Goal: Transaction & Acquisition: Purchase product/service

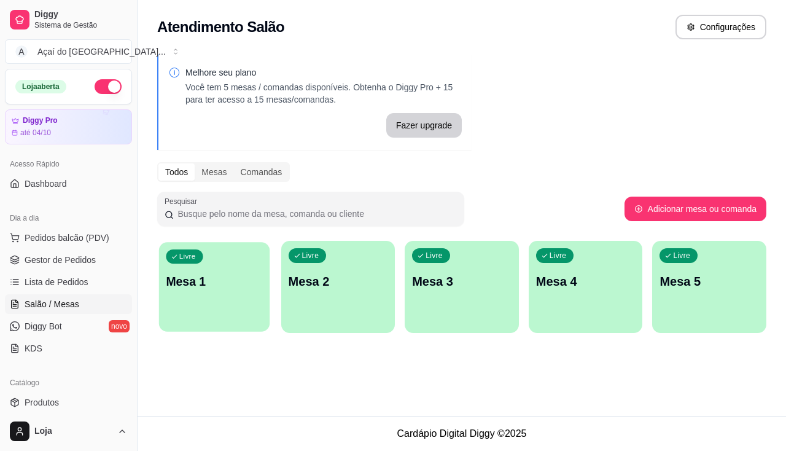
click at [209, 298] on div "Livre Mesa 1" at bounding box center [214, 279] width 111 height 75
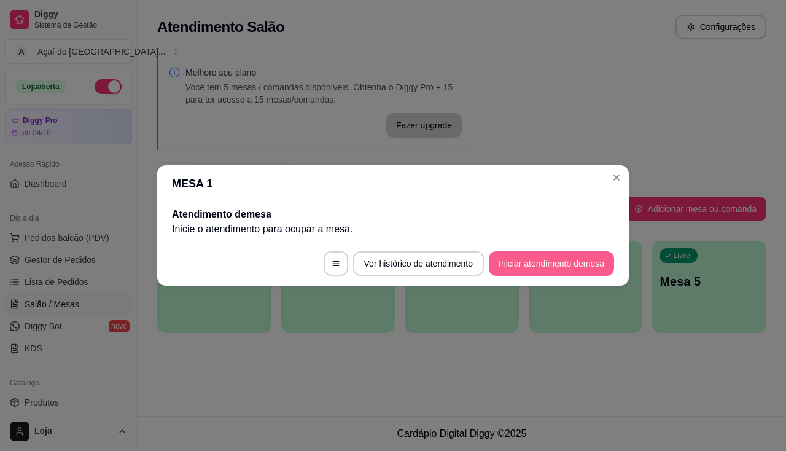
click at [561, 272] on button "Iniciar atendimento de mesa" at bounding box center [551, 263] width 125 height 25
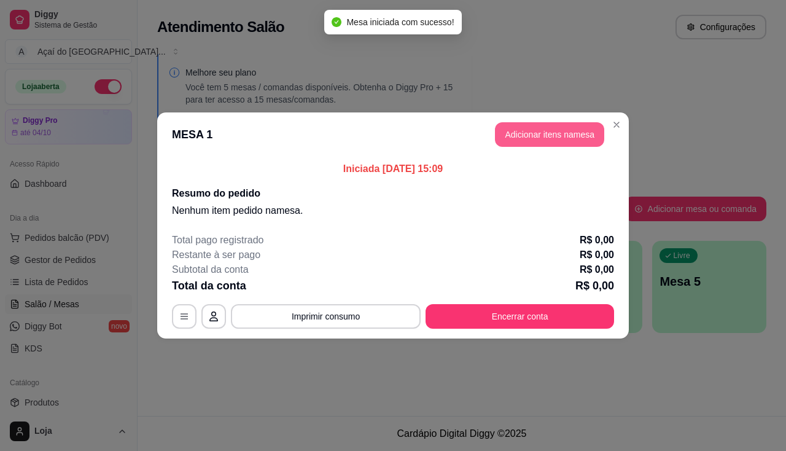
click at [554, 138] on button "Adicionar itens na mesa" at bounding box center [549, 134] width 109 height 25
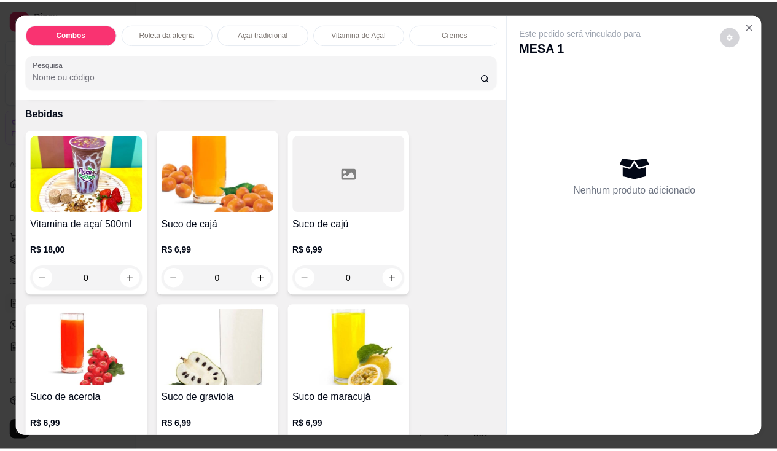
scroll to position [3009, 0]
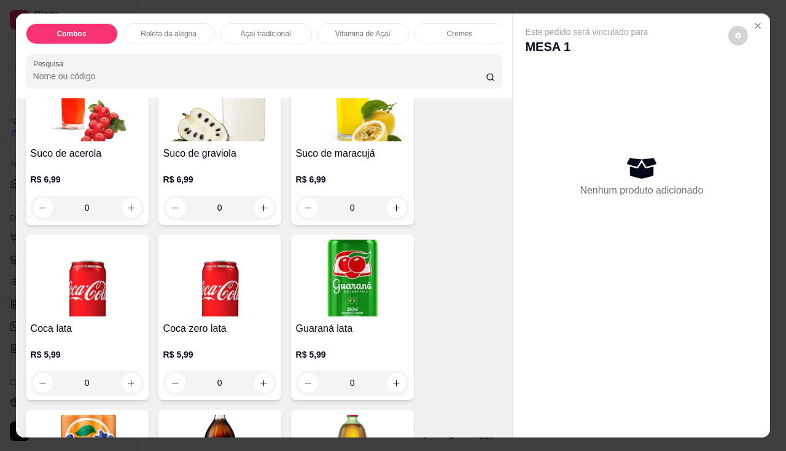
click at [64, 335] on h4 "Coca lata" at bounding box center [87, 328] width 113 height 15
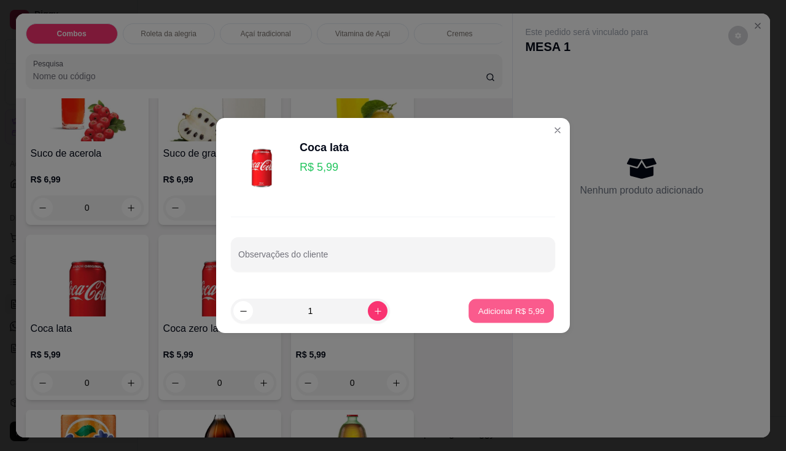
click at [482, 306] on p "Adicionar R$ 5,99" at bounding box center [511, 311] width 66 height 12
type input "1"
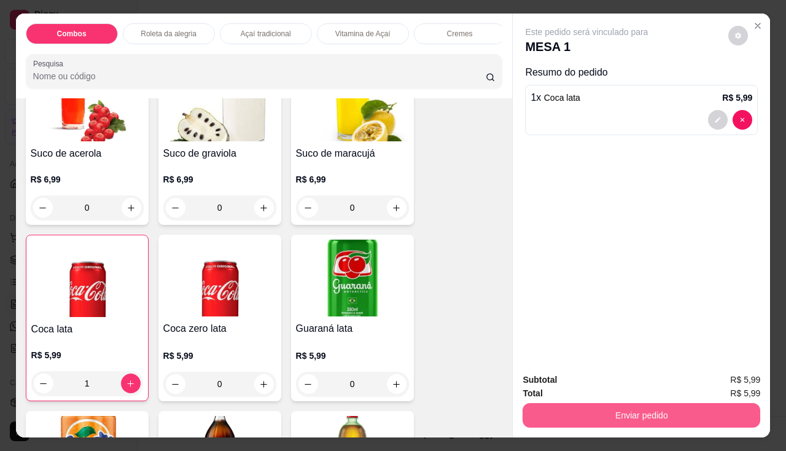
click at [564, 413] on button "Enviar pedido" at bounding box center [642, 415] width 238 height 25
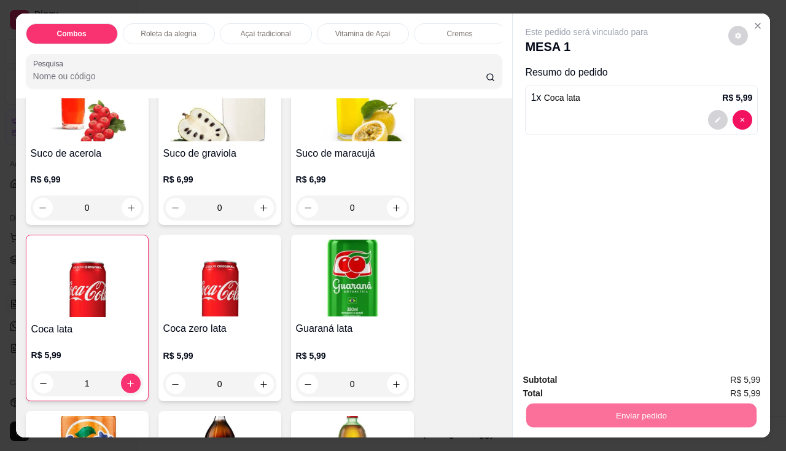
click at [562, 372] on button "Não registrar e enviar pedido" at bounding box center [601, 380] width 124 height 23
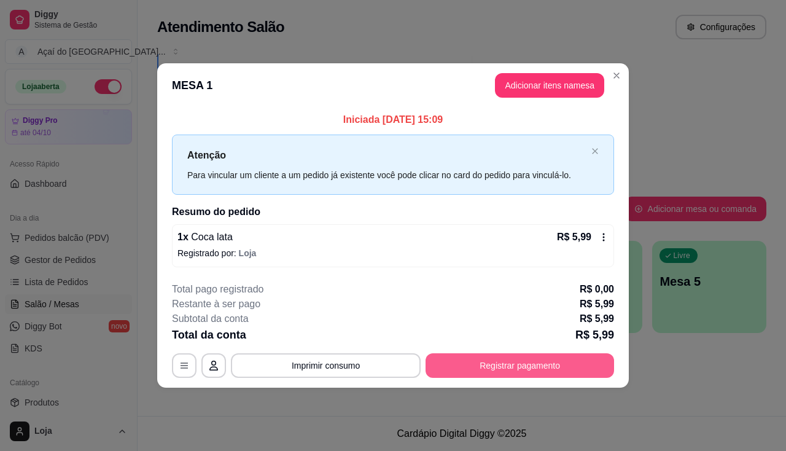
click at [542, 353] on div "**********" at bounding box center [393, 365] width 442 height 25
click at [541, 364] on button "Registrar pagamento" at bounding box center [520, 365] width 183 height 24
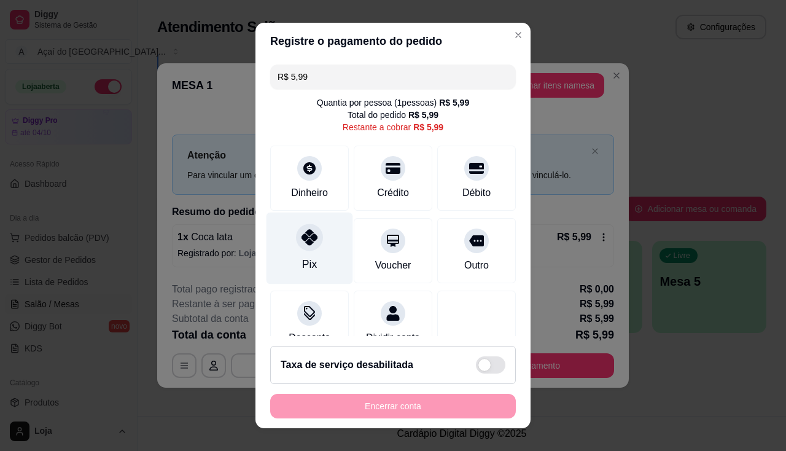
click at [305, 252] on div "Pix" at bounding box center [309, 248] width 87 height 72
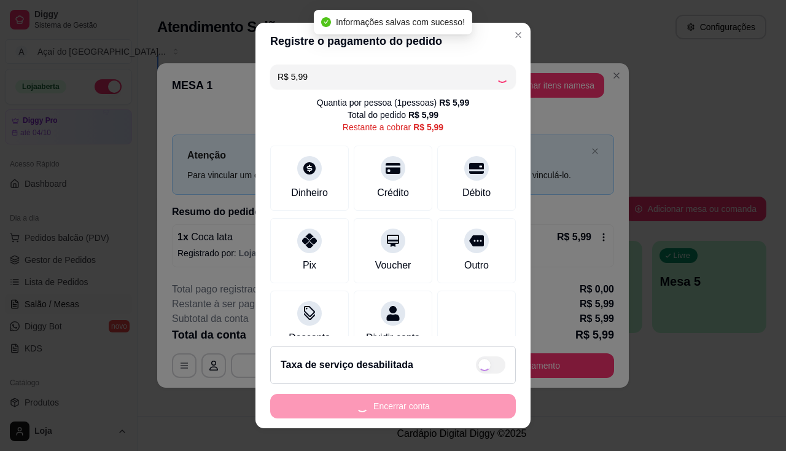
type input "R$ 0,00"
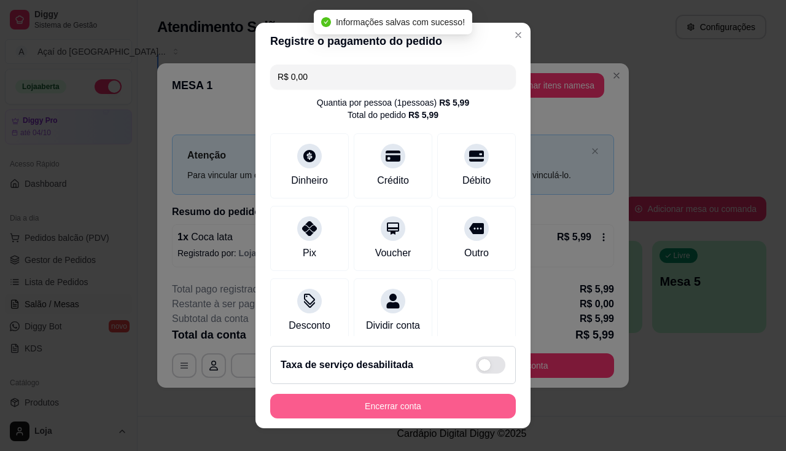
click at [362, 407] on button "Encerrar conta" at bounding box center [393, 406] width 246 height 25
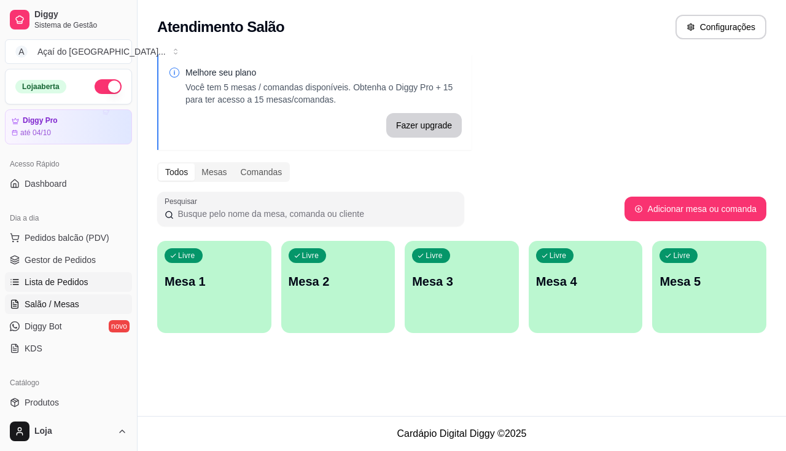
click at [64, 287] on span "Lista de Pedidos" at bounding box center [57, 282] width 64 height 12
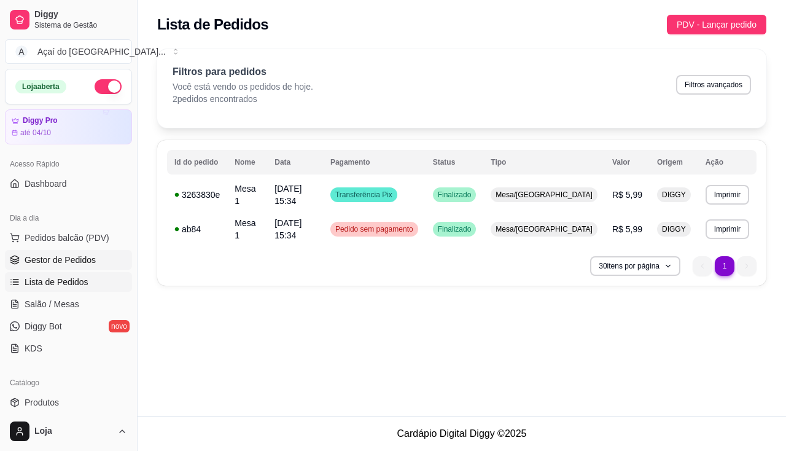
click at [66, 257] on span "Gestor de Pedidos" at bounding box center [60, 260] width 71 height 12
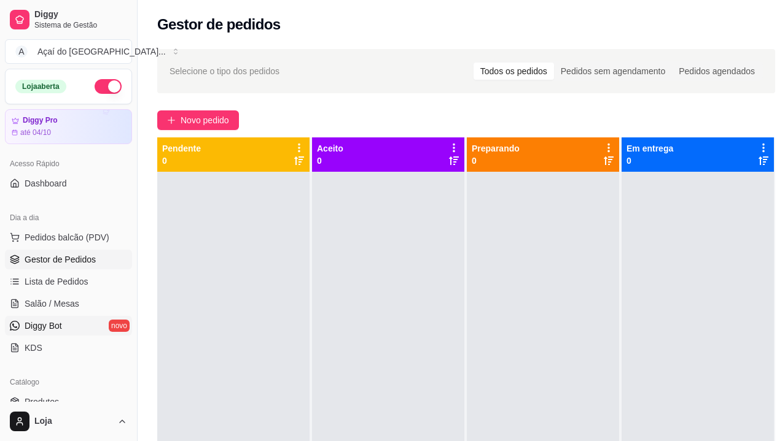
click at [69, 317] on link "Diggy Bot novo" at bounding box center [68, 326] width 127 height 20
